Goal: Task Accomplishment & Management: Complete application form

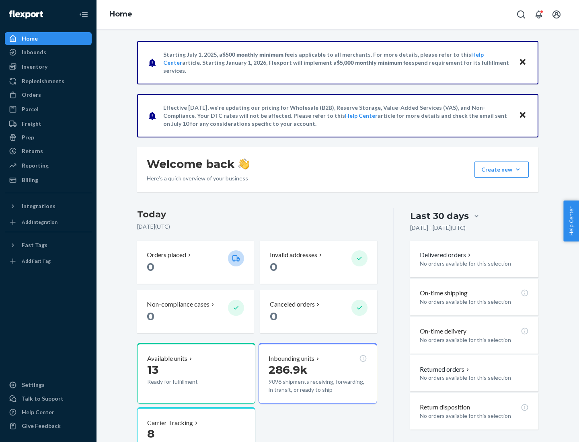
click at [518, 170] on button "Create new Create new inbound Create new order Create new product" at bounding box center [501, 170] width 54 height 16
click at [48, 52] on div "Inbounds" at bounding box center [48, 52] width 85 height 11
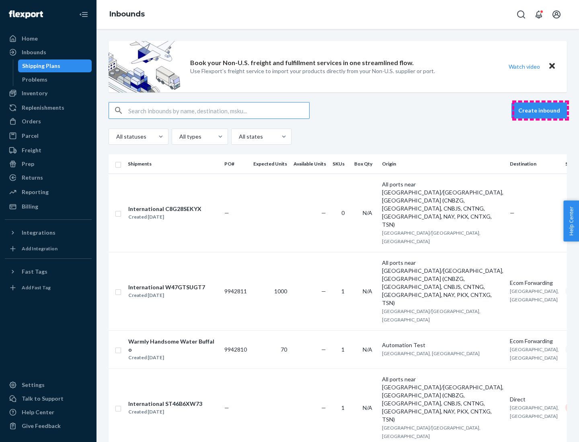
click at [540, 111] on button "Create inbound" at bounding box center [538, 110] width 55 height 16
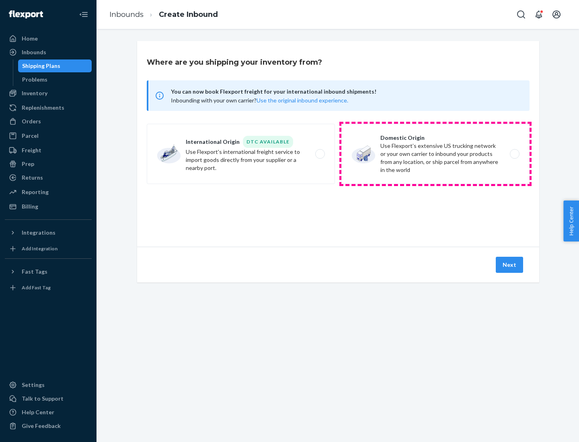
click at [435, 154] on label "Domestic Origin Use Flexport’s extensive US trucking network or your own carrie…" at bounding box center [435, 154] width 188 height 60
click at [514, 154] on input "Domestic Origin Use Flexport’s extensive US trucking network or your own carrie…" at bounding box center [516, 154] width 5 height 5
radio input "true"
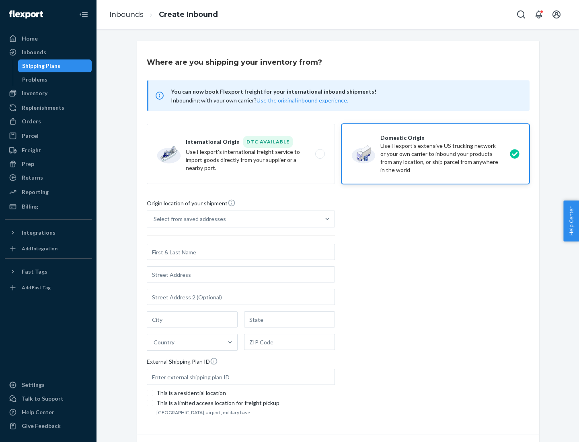
click at [188, 219] on div "Select from saved addresses" at bounding box center [190, 219] width 72 height 8
click at [154, 219] on input "Select from saved addresses" at bounding box center [154, 219] width 1 height 8
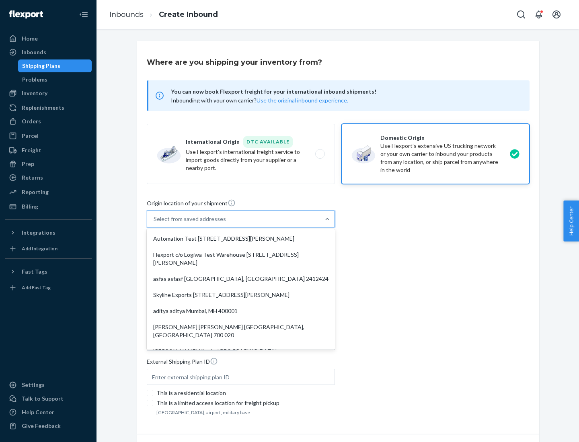
scroll to position [3, 0]
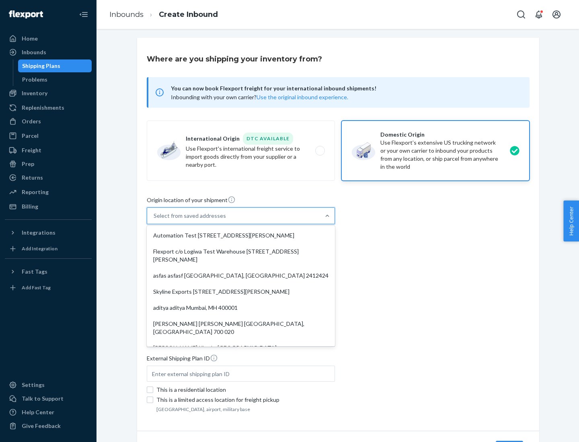
click at [241, 235] on div "Automation Test [STREET_ADDRESS][PERSON_NAME]" at bounding box center [240, 235] width 185 height 16
click at [154, 220] on input "option Automation Test [STREET_ADDRESS][PERSON_NAME]. 9 results available. Use …" at bounding box center [154, 216] width 1 height 8
type input "Automation Test"
type input "9th Floor"
type input "[GEOGRAPHIC_DATA]"
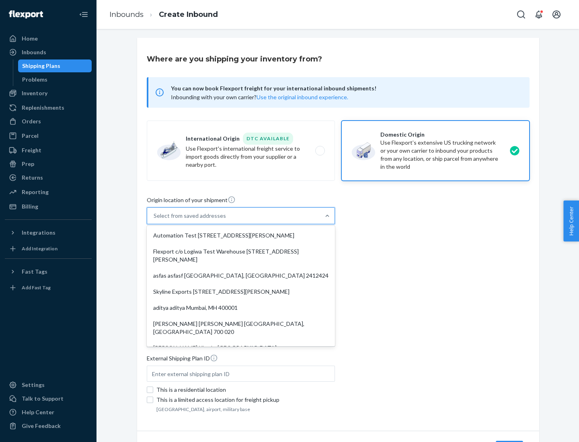
type input "CA"
type input "94104"
type input "[STREET_ADDRESS][PERSON_NAME]"
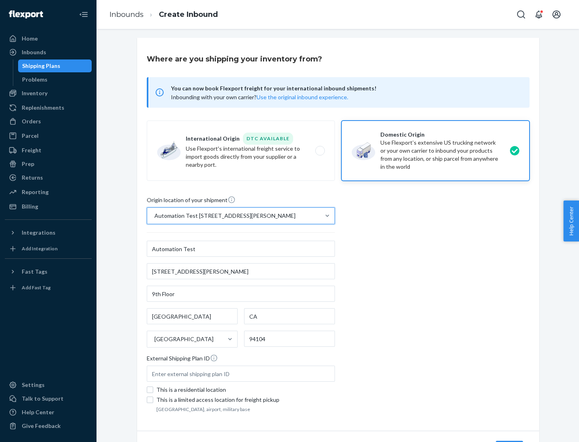
scroll to position [47, 0]
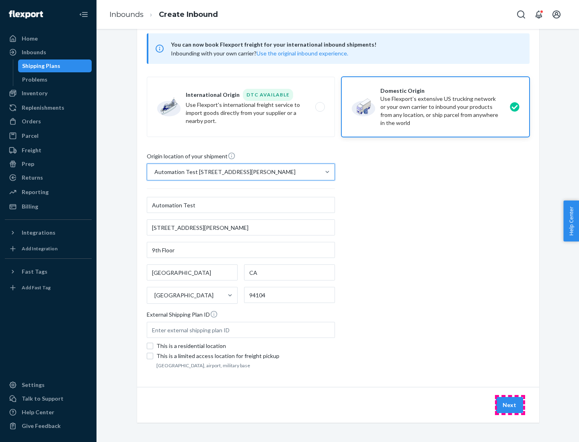
click at [510, 405] on button "Next" at bounding box center [508, 405] width 27 height 16
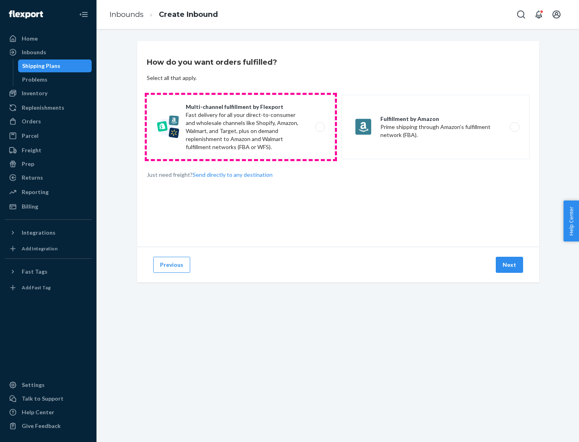
click at [241, 127] on label "Multi-channel fulfillment by Flexport Fast delivery for all your direct-to-cons…" at bounding box center [241, 127] width 188 height 64
click at [319, 127] on input "Multi-channel fulfillment by Flexport Fast delivery for all your direct-to-cons…" at bounding box center [321, 127] width 5 height 5
radio input "true"
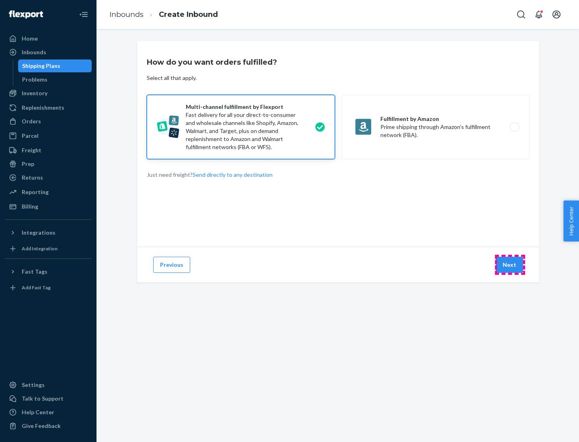
click at [510, 265] on button "Next" at bounding box center [508, 265] width 27 height 16
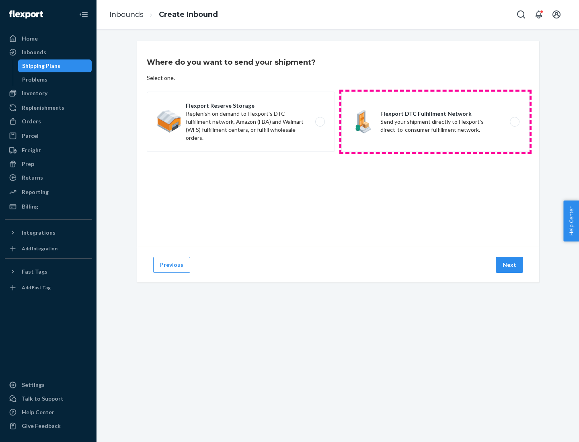
click at [435, 122] on label "Flexport DTC Fulfillment Network Send your shipment directly to Flexport's dire…" at bounding box center [435, 122] width 188 height 60
click at [514, 122] on input "Flexport DTC Fulfillment Network Send your shipment directly to Flexport's dire…" at bounding box center [516, 121] width 5 height 5
radio input "true"
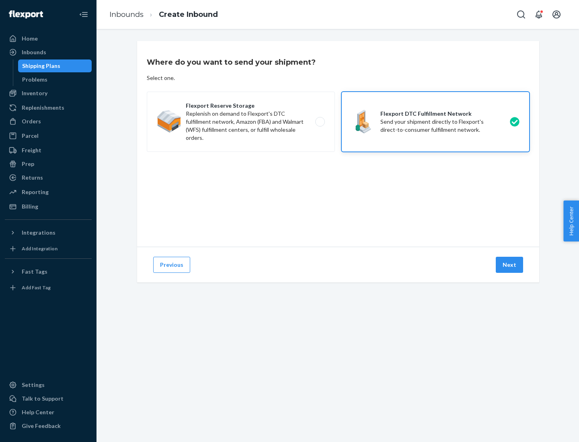
click at [510, 265] on button "Next" at bounding box center [508, 265] width 27 height 16
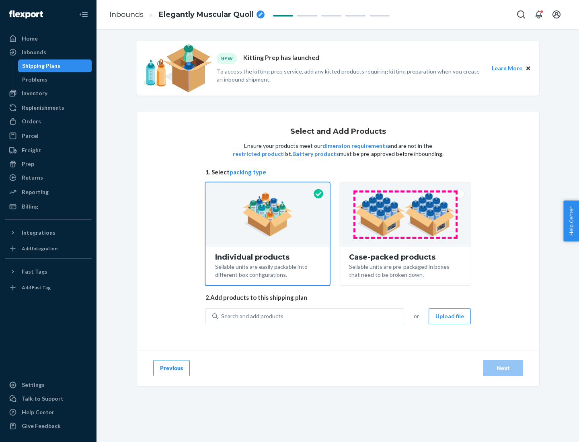
click at [405, 215] on img at bounding box center [405, 214] width 100 height 44
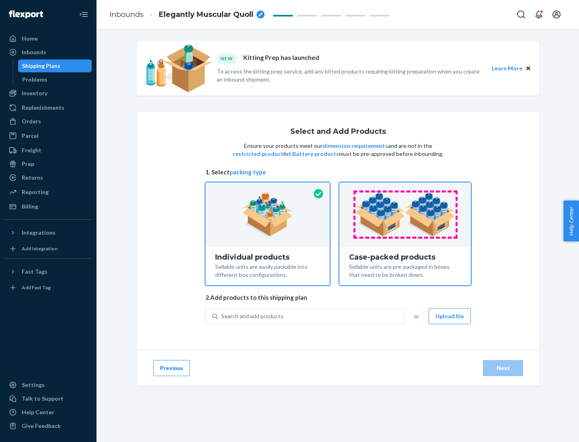
click at [405, 188] on input "Case-packed products Sellable units are pre-packaged in boxes that need to be b…" at bounding box center [404, 184] width 5 height 5
radio input "true"
radio input "false"
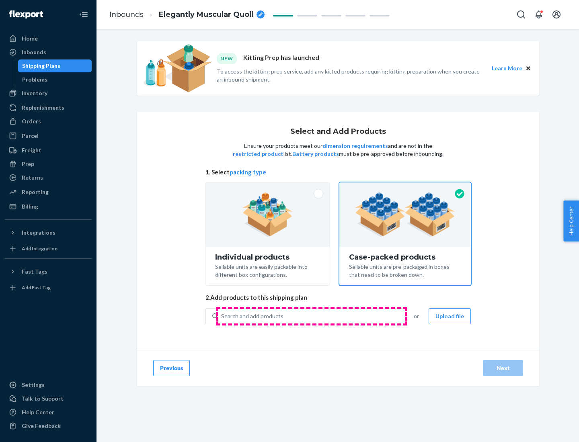
click at [311, 316] on div "Search and add products" at bounding box center [311, 316] width 186 height 14
click at [222, 316] on input "Search and add products" at bounding box center [221, 316] width 1 height 8
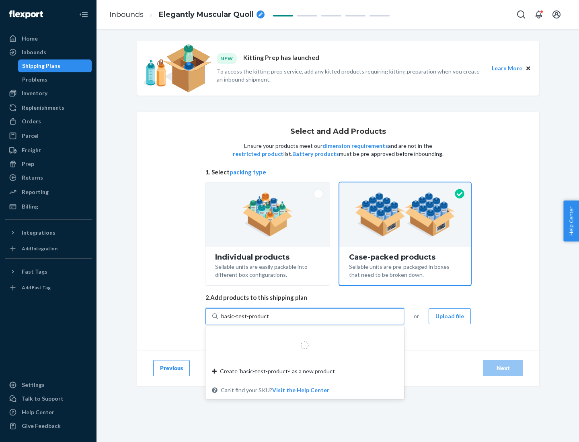
type input "basic-test-product-1"
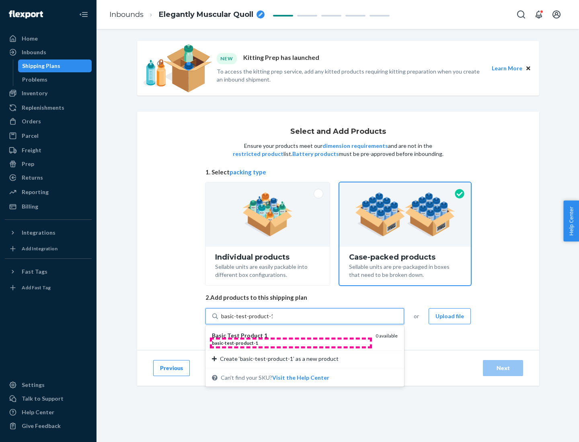
click at [291, 343] on div "basic - test - product - 1" at bounding box center [290, 343] width 157 height 7
click at [272, 320] on input "basic-test-product-1" at bounding box center [246, 316] width 51 height 8
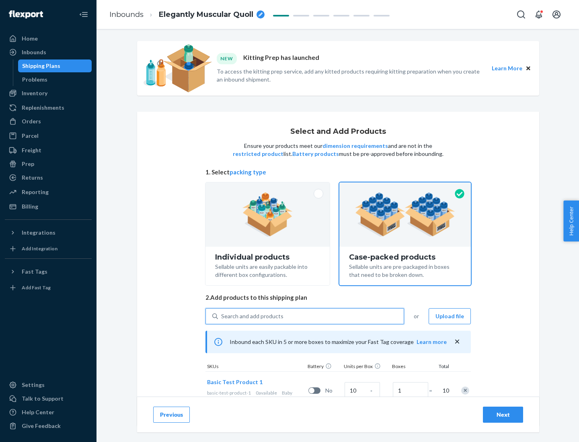
scroll to position [29, 0]
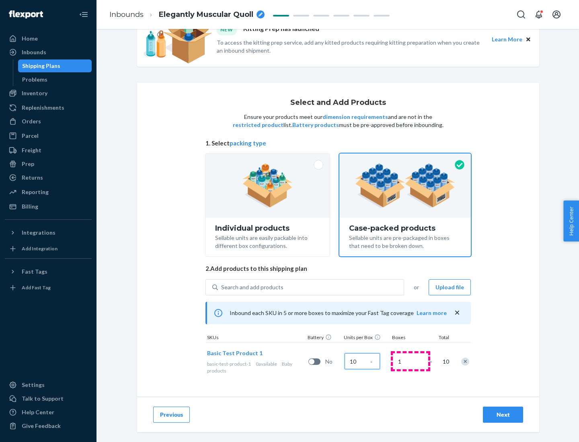
type input "10"
type input "7"
click at [503, 415] on div "Next" at bounding box center [502, 415] width 27 height 8
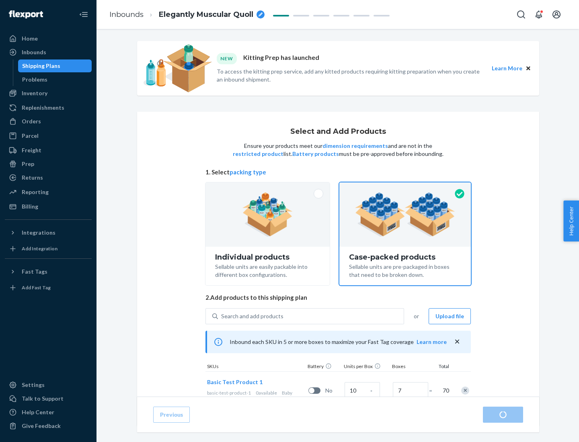
radio input "true"
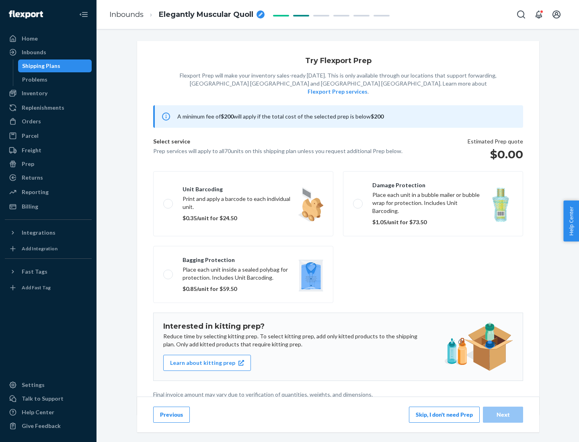
scroll to position [2, 0]
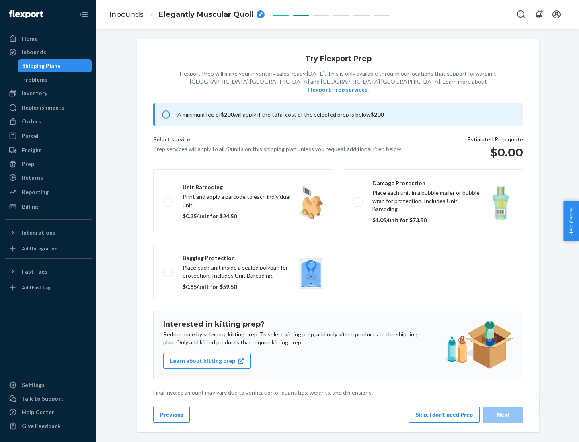
click at [243, 256] on label "Bagging protection Place each unit inside a sealed polybag for protection. Incl…" at bounding box center [243, 272] width 180 height 57
click at [168, 270] on input "Bagging protection Place each unit inside a sealed polybag for protection. Incl…" at bounding box center [165, 272] width 5 height 5
checkbox input "true"
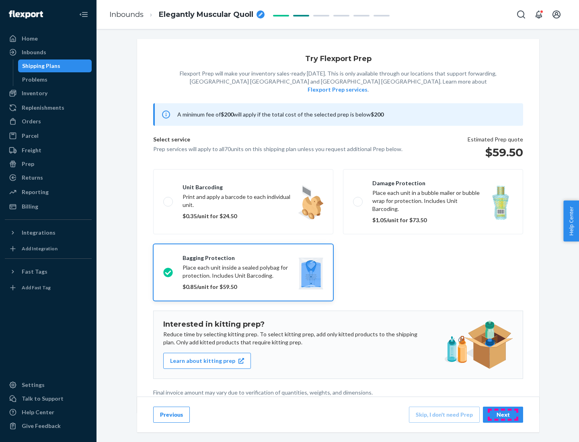
click at [503, 414] on div "Next" at bounding box center [502, 415] width 27 height 8
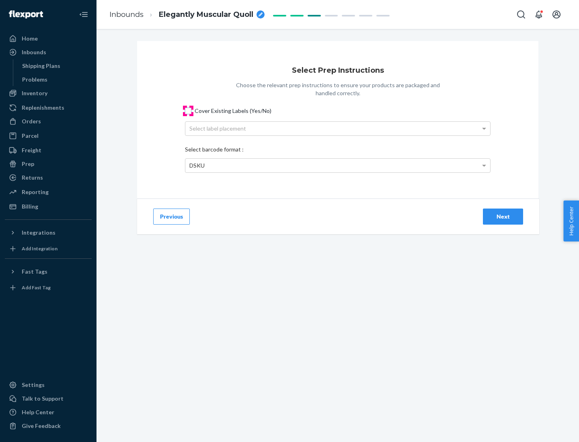
click at [188, 111] on input "Cover Existing Labels (Yes/No)" at bounding box center [188, 111] width 6 height 6
checkbox input "true"
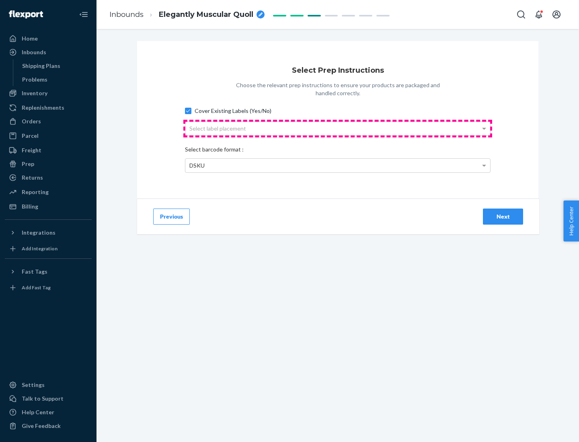
click at [338, 128] on div "Select label placement" at bounding box center [337, 129] width 305 height 14
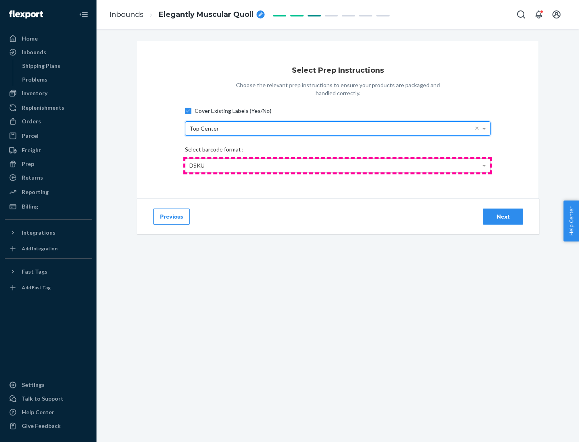
click at [338, 165] on div "DSKU" at bounding box center [337, 166] width 305 height 14
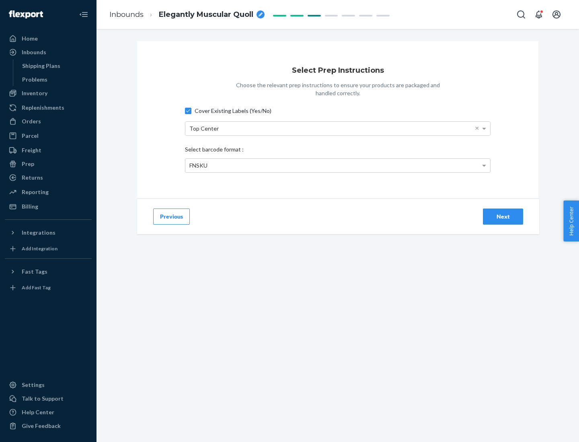
click at [503, 216] on div "Next" at bounding box center [502, 217] width 27 height 8
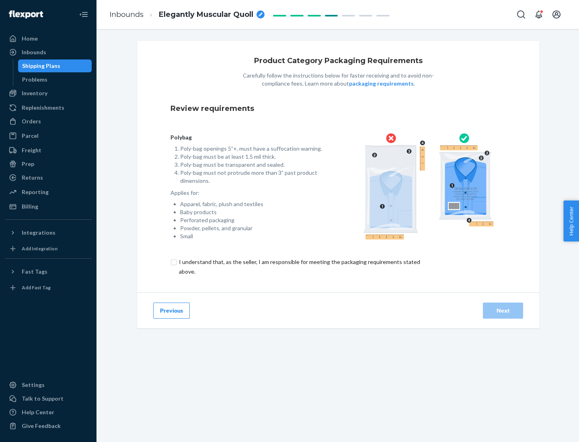
click at [299, 266] on input "checkbox" at bounding box center [303, 266] width 267 height 19
checkbox input "true"
click at [503, 310] on div "Next" at bounding box center [502, 311] width 27 height 8
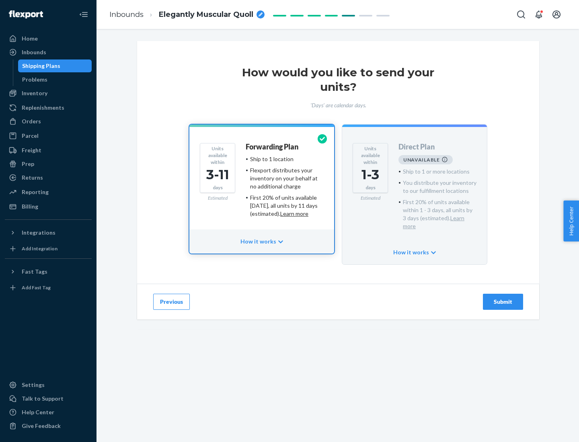
click at [272, 147] on h4 "Forwarding Plan" at bounding box center [272, 147] width 53 height 8
click at [503, 298] on div "Submit" at bounding box center [502, 302] width 27 height 8
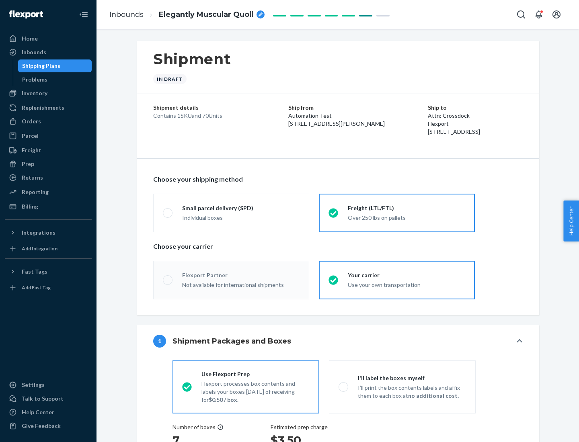
radio input "true"
radio input "false"
radio input "true"
radio input "false"
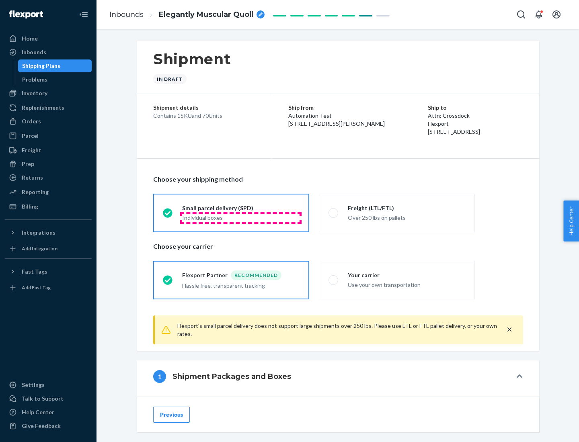
click at [241, 217] on div "Individual boxes" at bounding box center [240, 218] width 117 height 8
click at [168, 215] on input "Small parcel delivery (SPD) Individual boxes" at bounding box center [165, 212] width 5 height 5
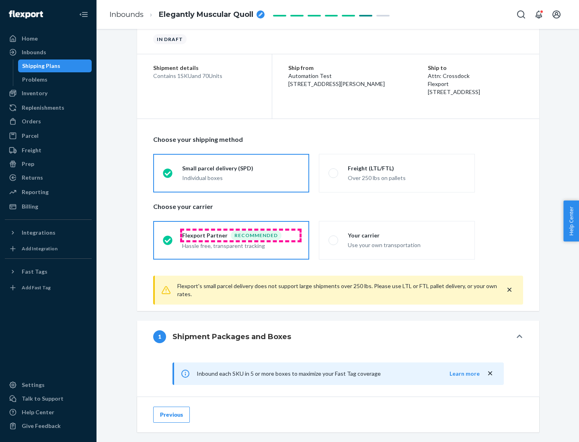
click at [241, 235] on div "Recommended" at bounding box center [256, 236] width 51 height 10
click at [168, 237] on input "Flexport Partner Recommended Hassle free, transparent tracking" at bounding box center [165, 239] width 5 height 5
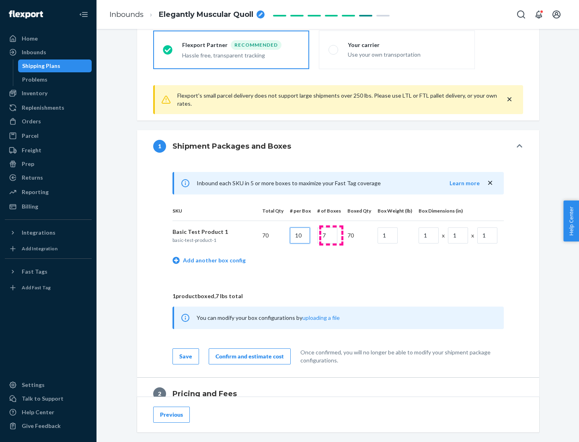
type input "10"
type input "7"
type input "1"
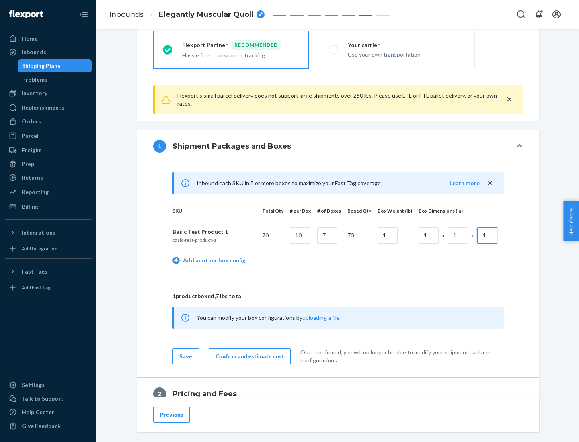
scroll to position [351, 0]
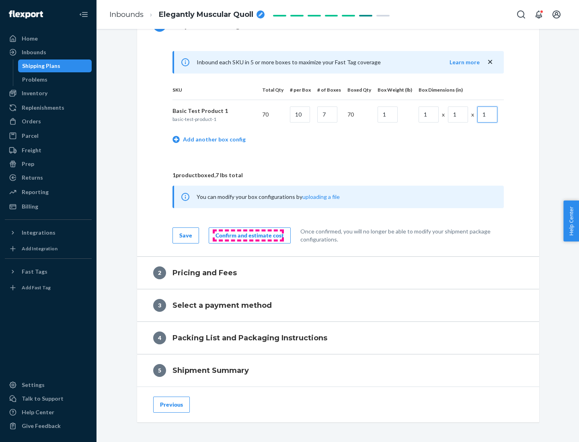
type input "1"
click at [248, 235] on div "Confirm and estimate cost" at bounding box center [249, 235] width 68 height 8
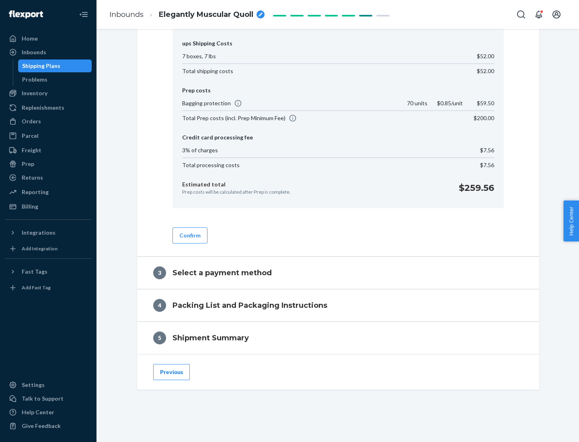
click at [189, 235] on button "Confirm" at bounding box center [189, 235] width 35 height 16
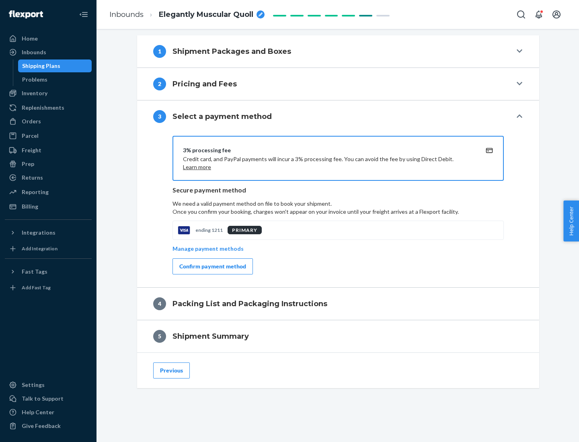
click at [212, 266] on div "Confirm payment method" at bounding box center [212, 266] width 67 height 8
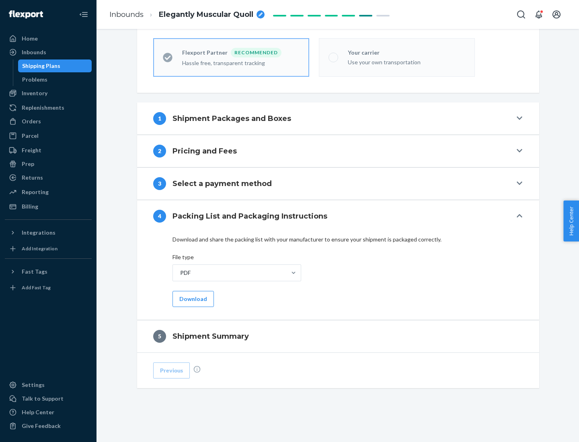
scroll to position [223, 0]
click at [192, 299] on button "Download" at bounding box center [192, 299] width 41 height 16
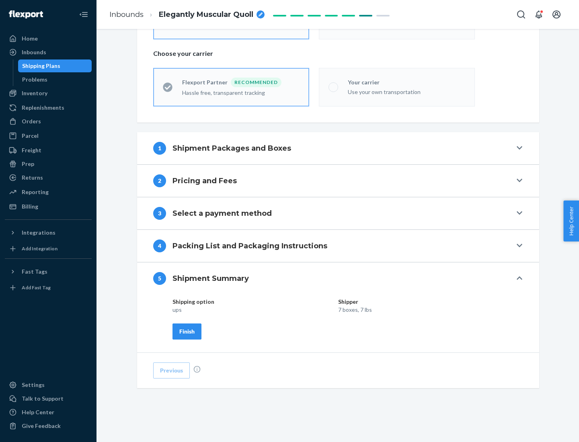
scroll to position [193, 0]
